Goal: Task Accomplishment & Management: Manage account settings

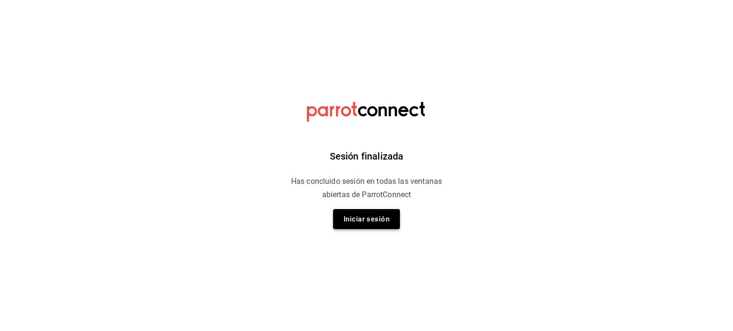
click at [373, 223] on button "Iniciar sesión" at bounding box center [366, 219] width 67 height 20
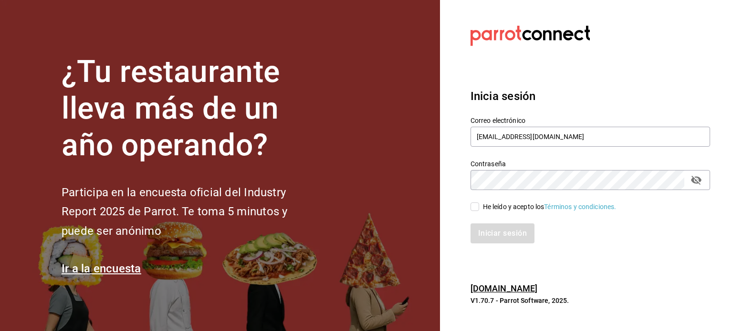
click at [474, 204] on input "He leído y acepto los Términos y condiciones." at bounding box center [474, 207] width 9 height 9
checkbox input "true"
click at [494, 230] on button "Iniciar sesión" at bounding box center [502, 234] width 65 height 20
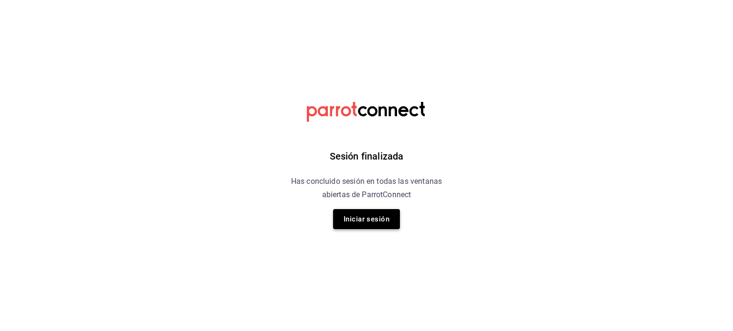
click at [355, 228] on button "Iniciar sesión" at bounding box center [366, 219] width 67 height 20
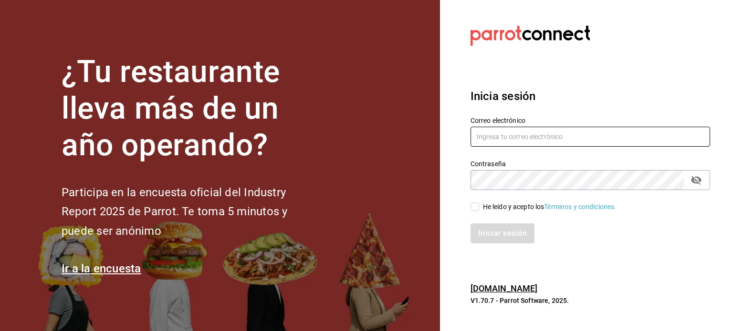
type input "kev_og95@hotmail.com"
click at [471, 198] on div "He leído y acepto los Términos y condiciones." at bounding box center [584, 201] width 251 height 22
click at [477, 210] on input "He leído y acepto los Términos y condiciones." at bounding box center [474, 207] width 9 height 9
checkbox input "true"
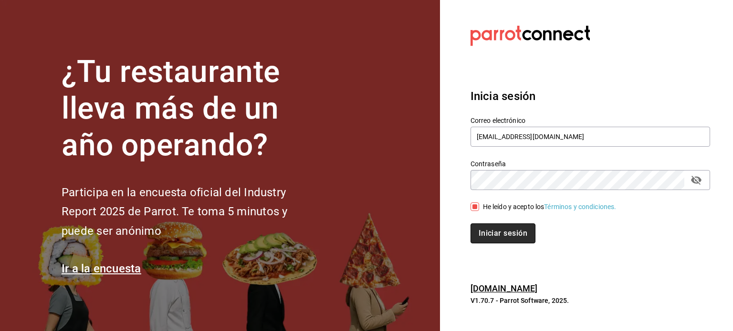
click at [497, 238] on button "Iniciar sesión" at bounding box center [502, 234] width 65 height 20
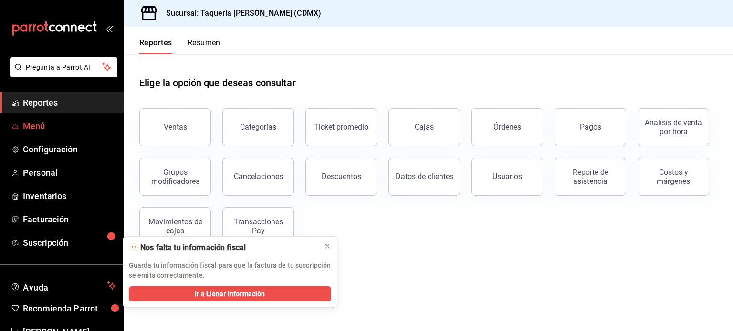
click at [36, 129] on span "Menú" at bounding box center [69, 126] width 93 height 13
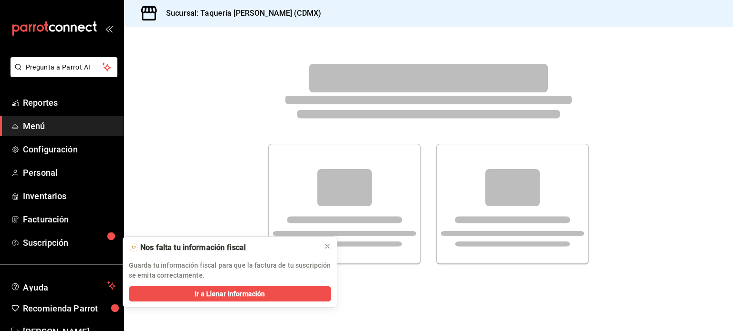
click p "Edita el menú de manera centralizada. Copia y publica en las sucursales donde q…"
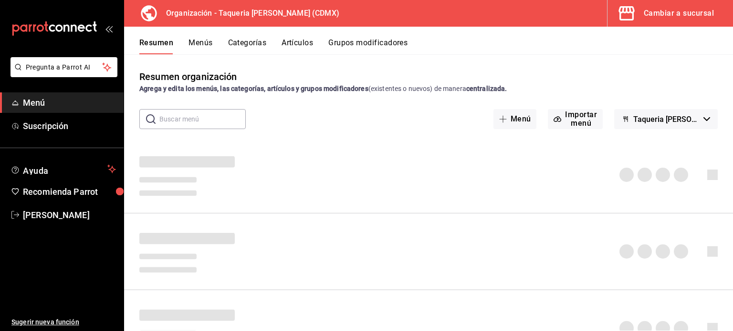
click at [290, 32] on div "Resumen Menús Categorías Artículos Grupos modificadores" at bounding box center [428, 41] width 609 height 28
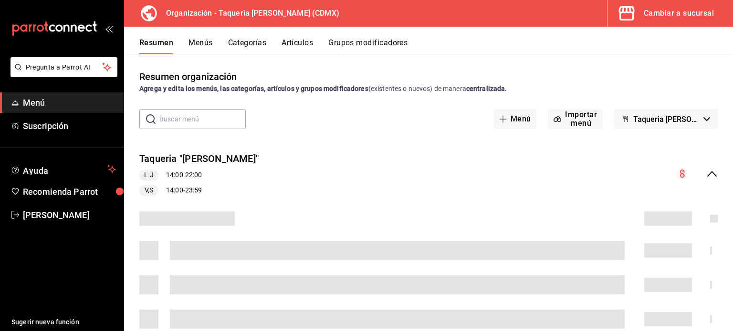
click at [293, 41] on button "Artículos" at bounding box center [296, 46] width 31 height 16
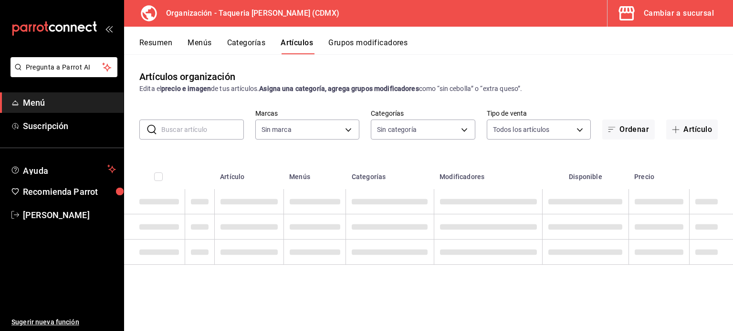
type input "ce101241-e291-4bf4-bb44-606d110127b7"
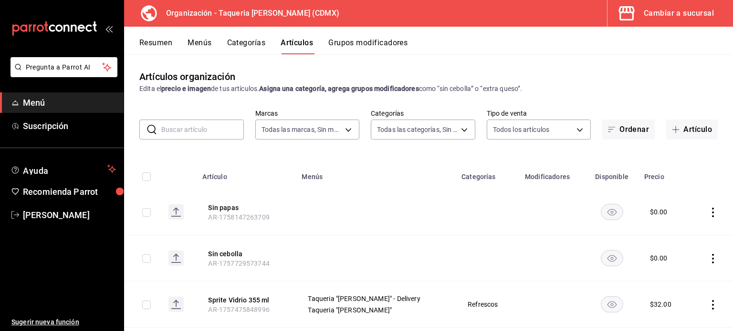
type input "525dfa34-559b-4d38-94f6-aaf585d6ada2,a85c83a3-24f4-47d7-91b1-cd088f40c17e,fc4c7…"
click at [198, 133] on input "text" at bounding box center [202, 129] width 83 height 19
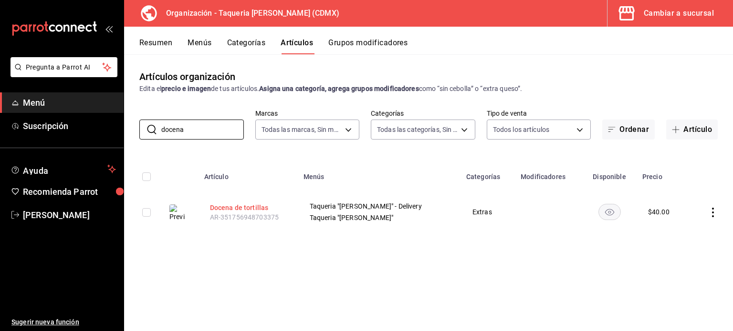
type input "docena"
click at [228, 207] on button "Docena de tortillas" at bounding box center [248, 208] width 76 height 10
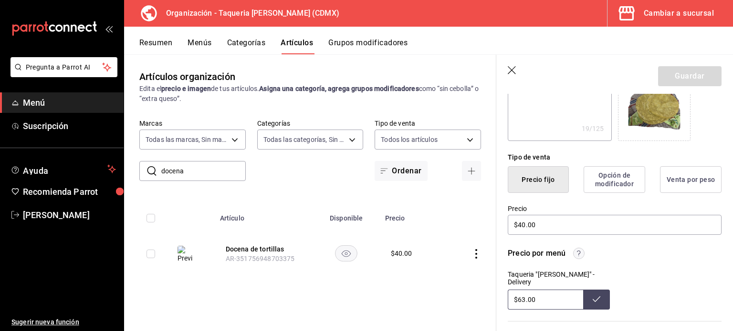
scroll to position [177, 0]
click at [543, 232] on input "$40.00" at bounding box center [614, 225] width 214 height 20
type textarea "x"
type input "$40.00"
type textarea "x"
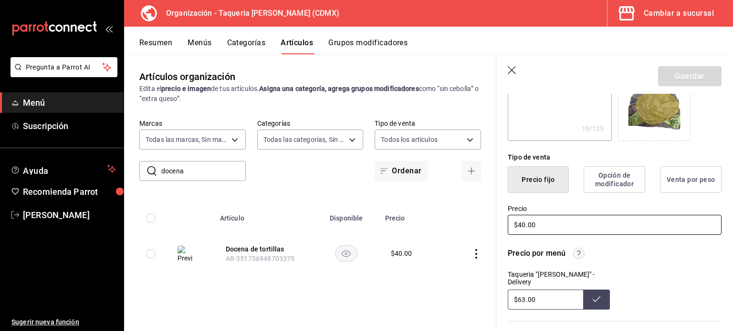
type input "$40.00"
type textarea "x"
type input "$40.00"
type textarea "x"
type input "$4.00"
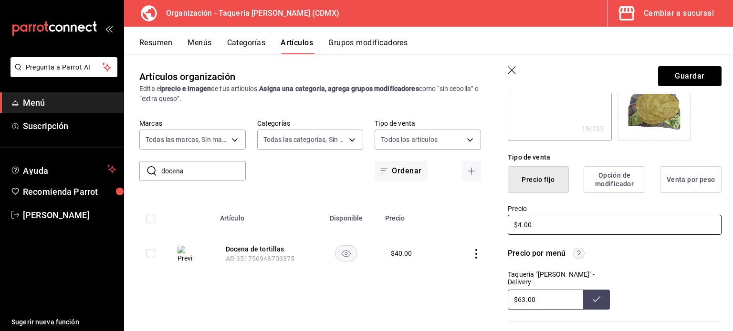
type textarea "x"
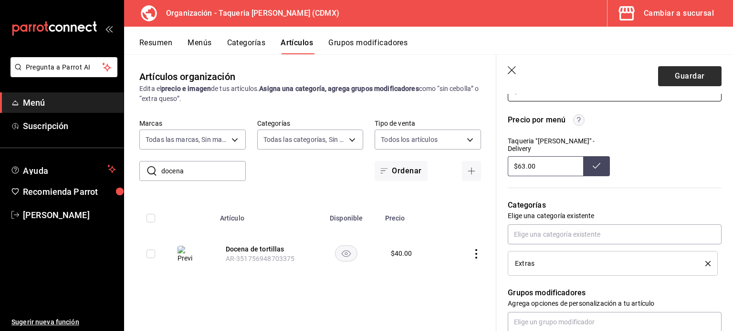
type input "$48.00"
click at [685, 78] on button "Guardar" at bounding box center [689, 76] width 63 height 20
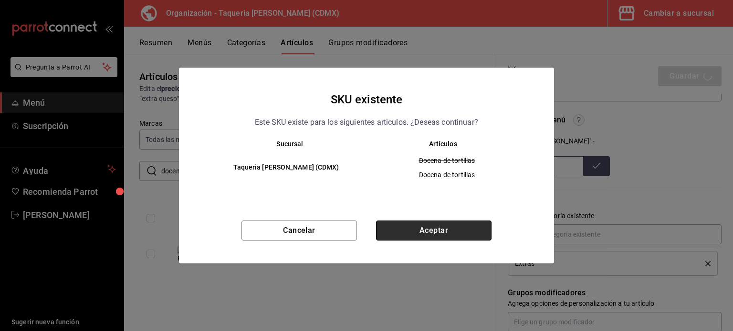
click at [453, 233] on button "Aceptar" at bounding box center [433, 231] width 115 height 20
type textarea "x"
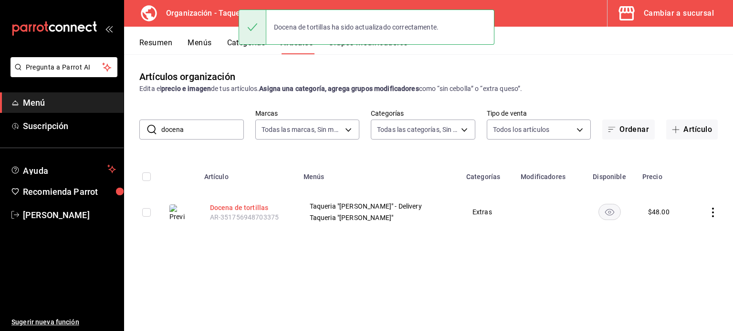
click at [256, 209] on button "Docena de tortillas" at bounding box center [248, 208] width 76 height 10
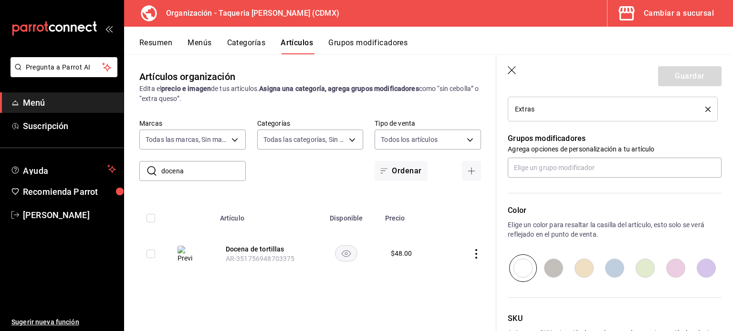
scroll to position [465, 0]
click at [191, 167] on input "docena" at bounding box center [203, 171] width 84 height 19
type input "tory"
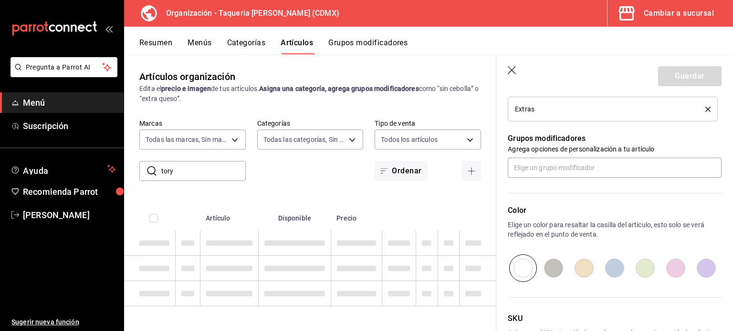
type textarea "x"
type input "tor"
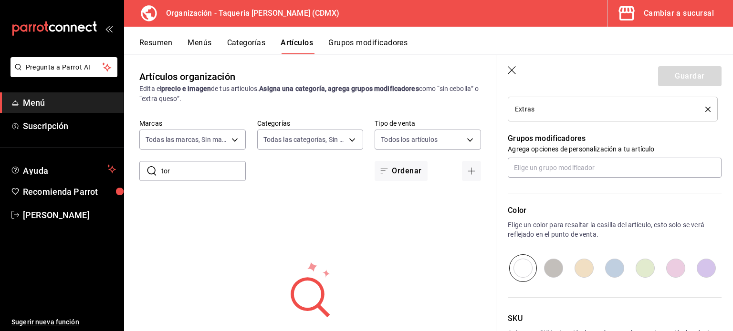
type textarea "x"
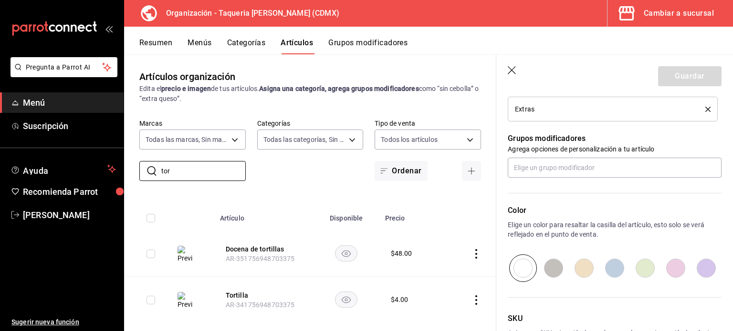
type input "tor"
type textarea "x"
